Goal: Browse casually: Explore the website without a specific task or goal

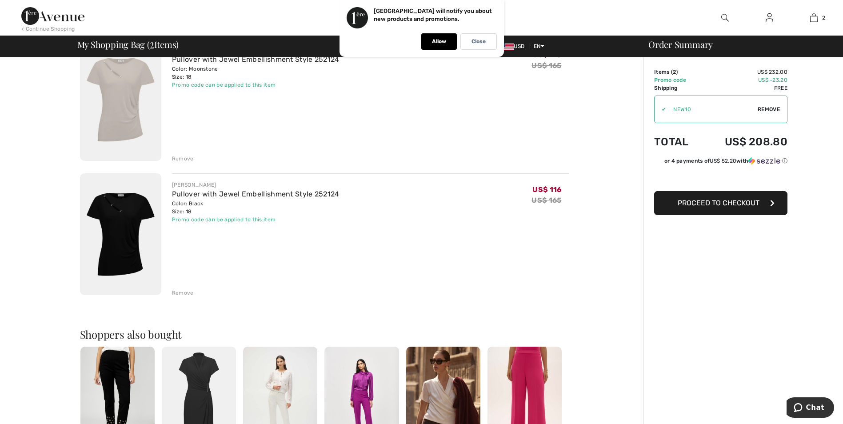
scroll to position [44, 0]
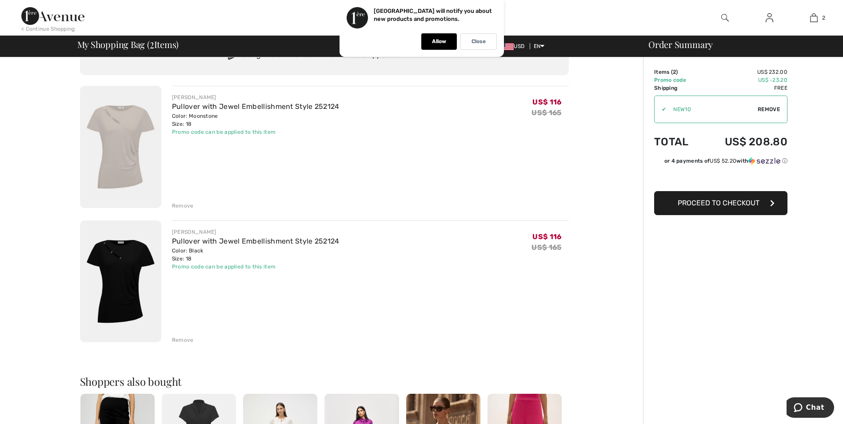
click at [130, 282] on img at bounding box center [120, 281] width 81 height 122
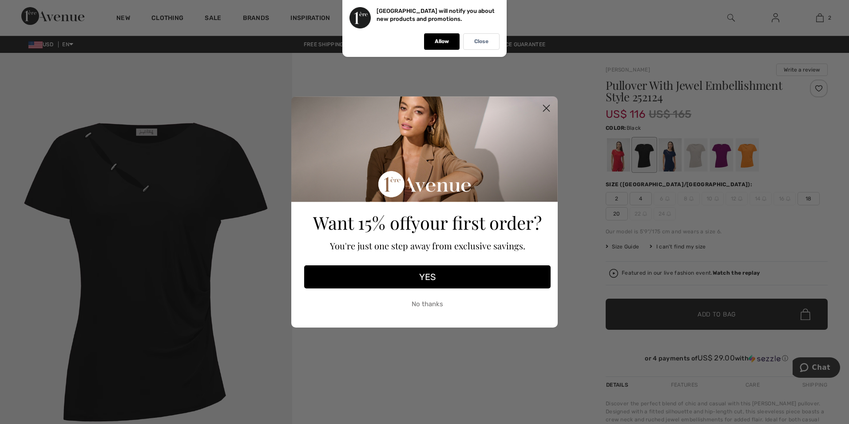
click at [542, 107] on circle "Close dialog" at bounding box center [546, 108] width 15 height 15
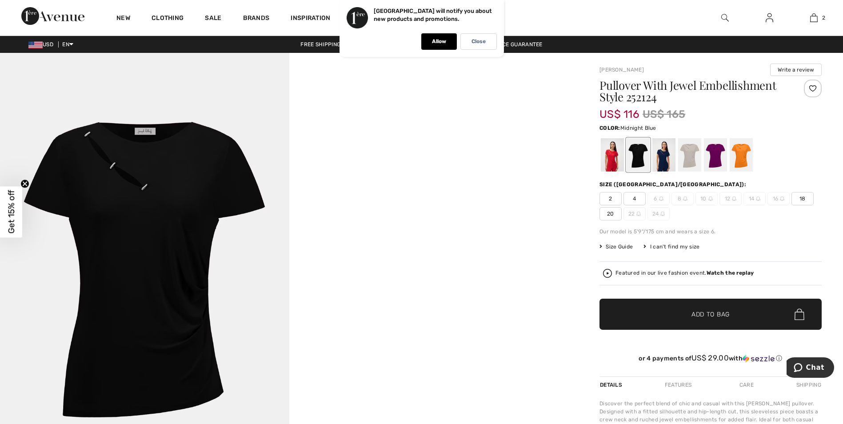
click at [662, 155] on div at bounding box center [663, 154] width 23 height 33
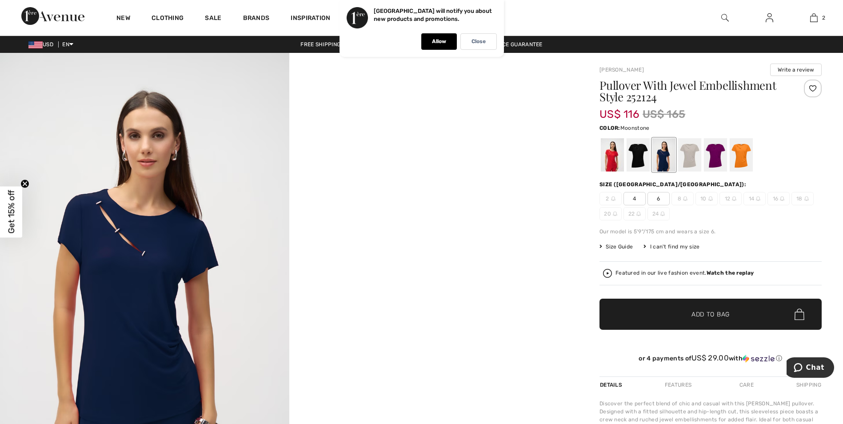
click at [692, 159] on div at bounding box center [689, 154] width 23 height 33
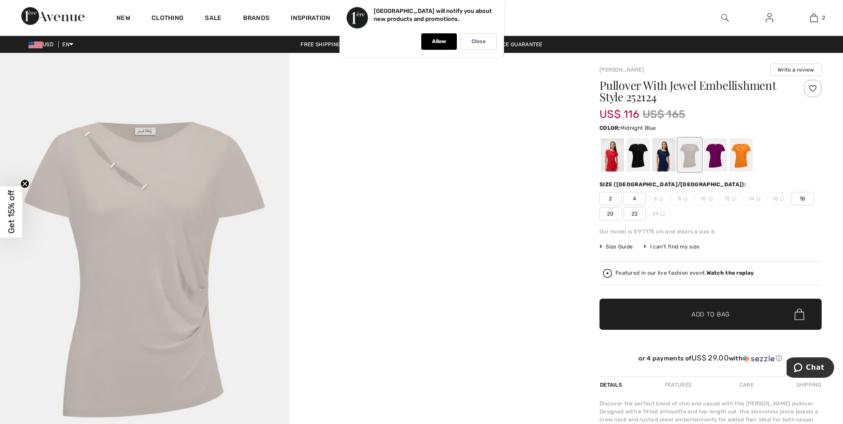
click at [660, 162] on div at bounding box center [663, 154] width 23 height 33
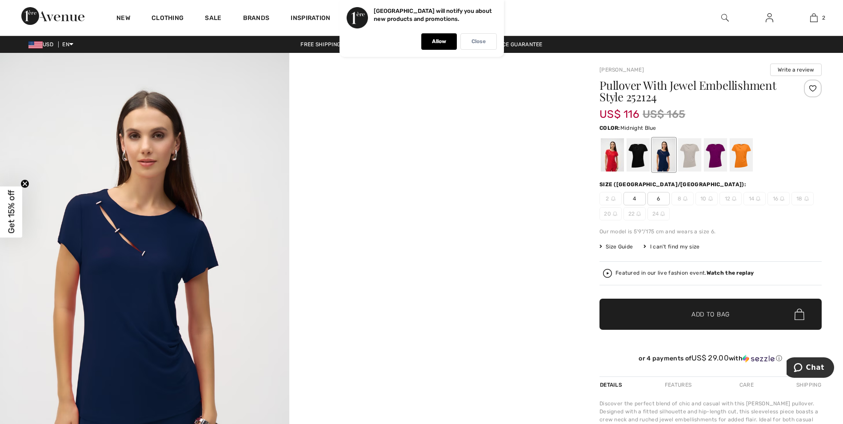
click at [479, 44] on p "Close" at bounding box center [478, 41] width 14 height 7
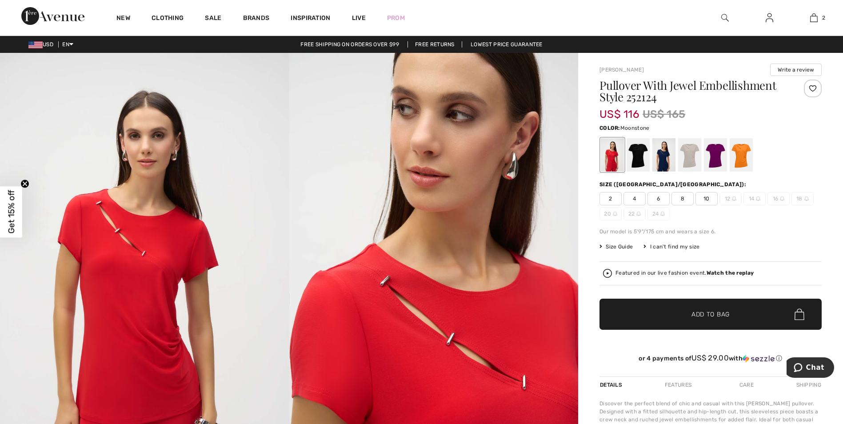
click at [690, 160] on div at bounding box center [689, 154] width 23 height 33
